Goal: Transaction & Acquisition: Purchase product/service

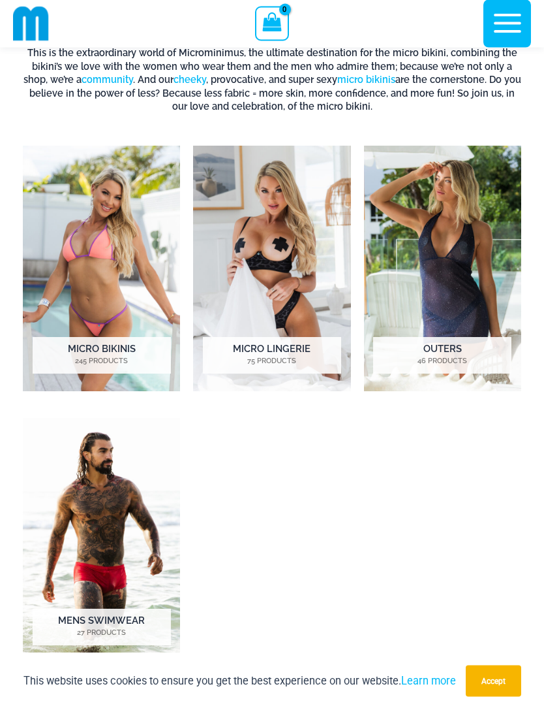
scroll to position [591, 0]
click at [98, 354] on h2 "Micro Bikinis 245 Products" at bounding box center [102, 356] width 138 height 37
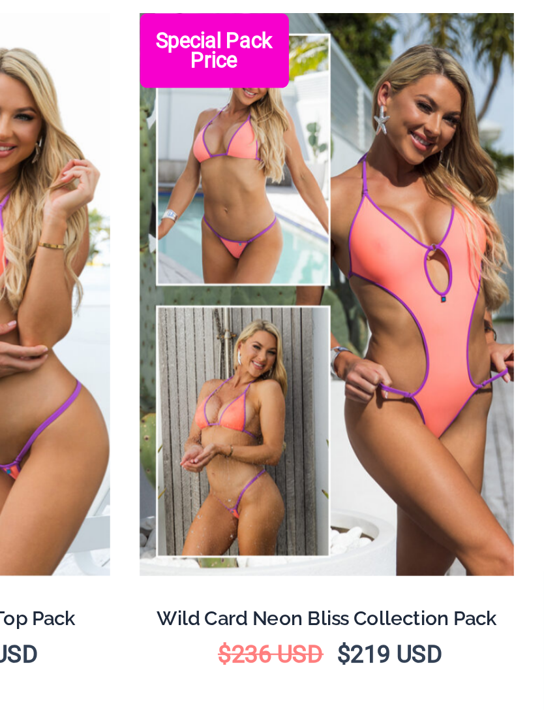
scroll to position [272, 0]
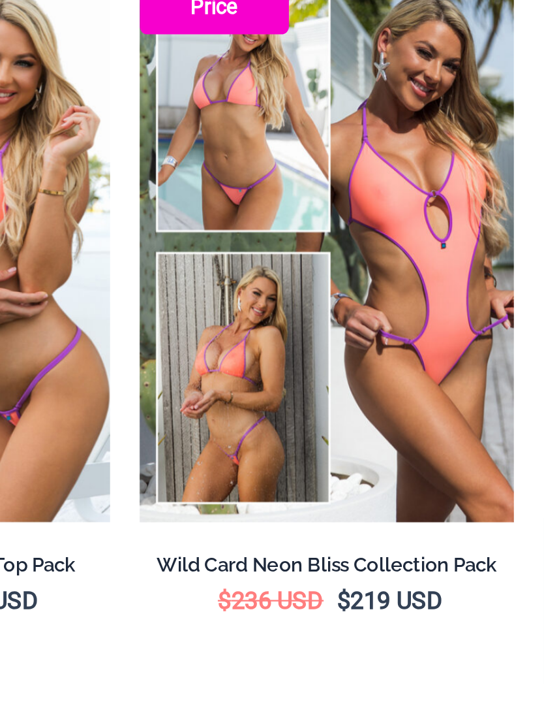
click at [368, 465] on div "Wild Card Neon Bliss Collection Pack $ 236 USD Original price was: $236 USD. $ …" at bounding box center [450, 484] width 164 height 38
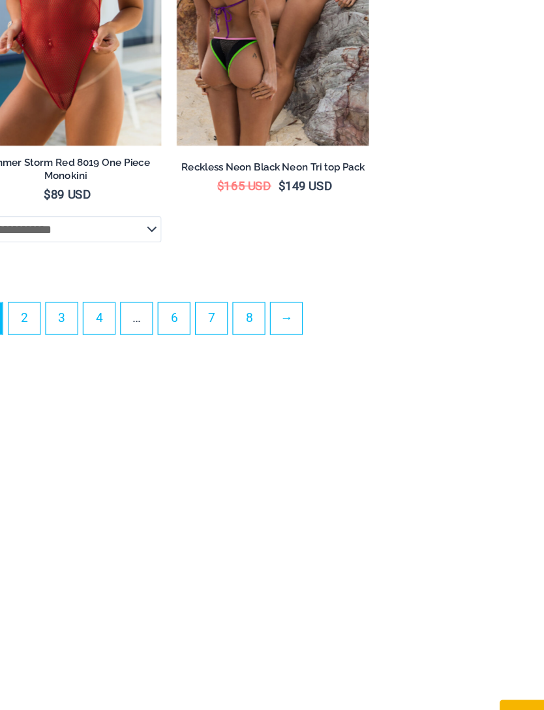
scroll to position [4248, 0]
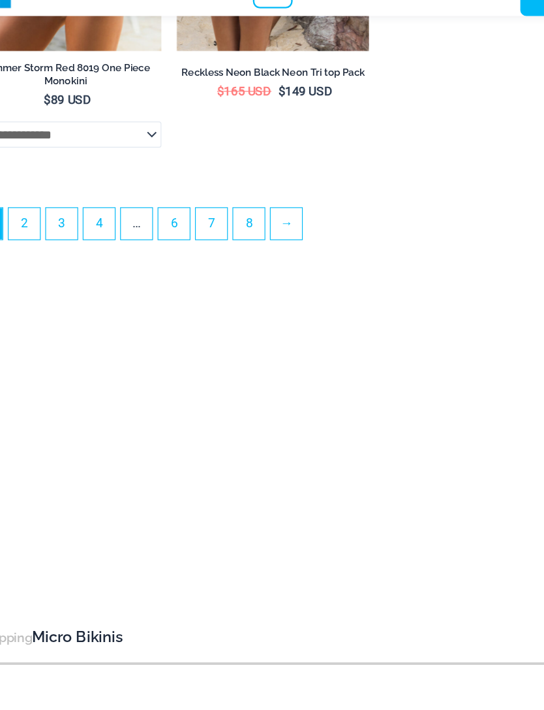
click at [270, 212] on link "→" at bounding box center [283, 225] width 27 height 27
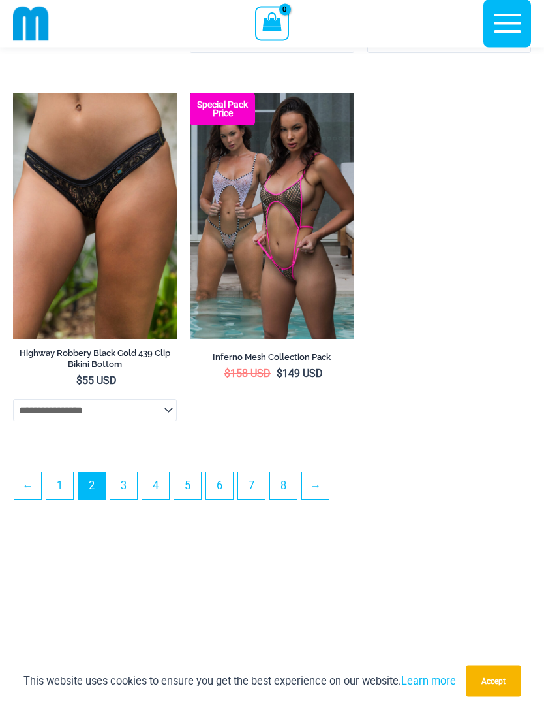
scroll to position [3685, 0]
click at [319, 499] on link "→" at bounding box center [315, 485] width 27 height 27
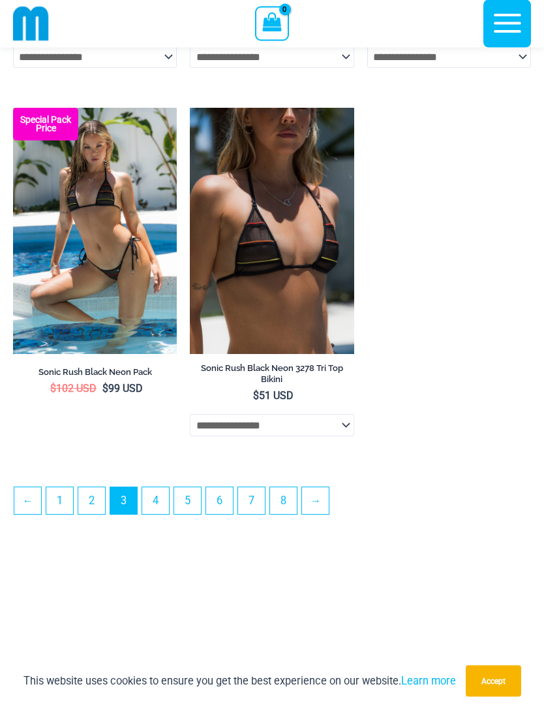
scroll to position [3670, 0]
click at [325, 514] on link "→" at bounding box center [315, 500] width 27 height 27
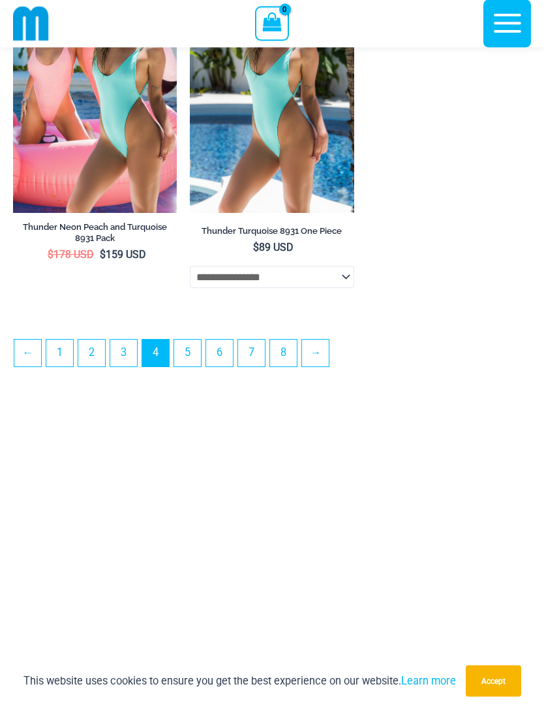
scroll to position [3681, 0]
click at [323, 366] on link "→" at bounding box center [315, 352] width 27 height 27
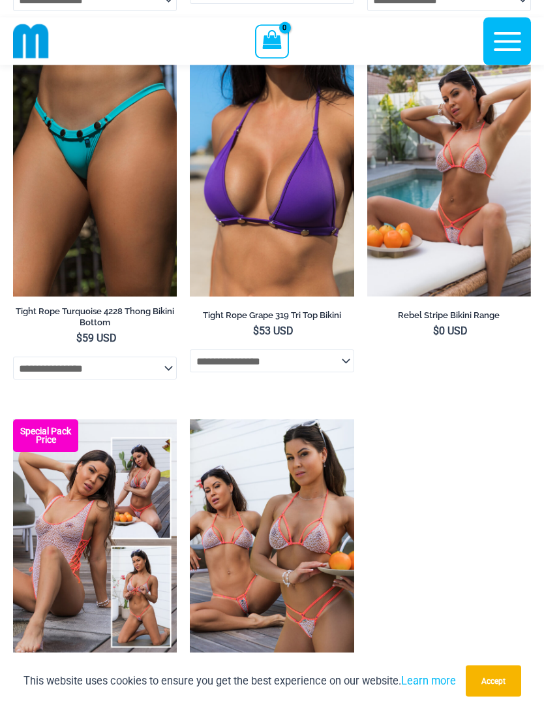
scroll to position [3344, 0]
